Goal: Information Seeking & Learning: Check status

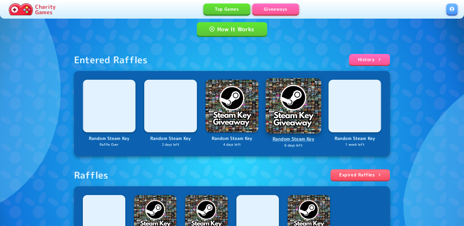
scroll to position [55, 0]
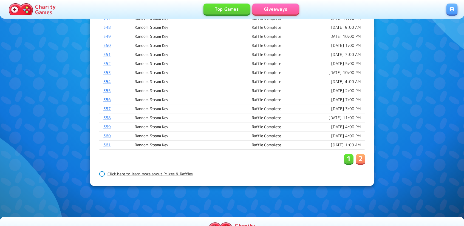
scroll to position [384, 0]
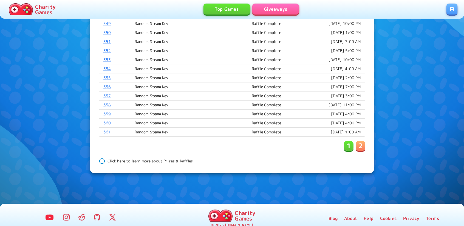
click at [361, 142] on p "2" at bounding box center [360, 146] width 4 height 9
click at [109, 129] on link "411" at bounding box center [106, 131] width 7 height 5
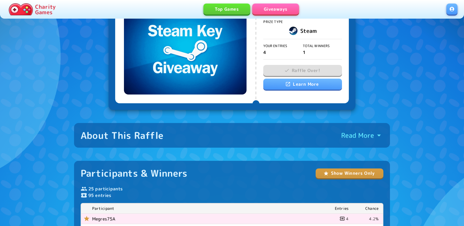
scroll to position [63, 0]
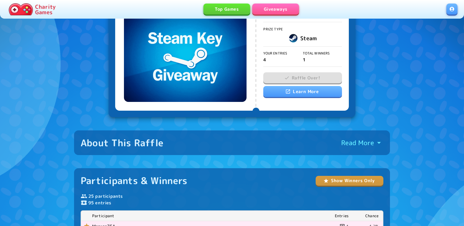
click at [285, 7] on link "Giveaways" at bounding box center [275, 9] width 47 height 11
